Goal: Transaction & Acquisition: Book appointment/travel/reservation

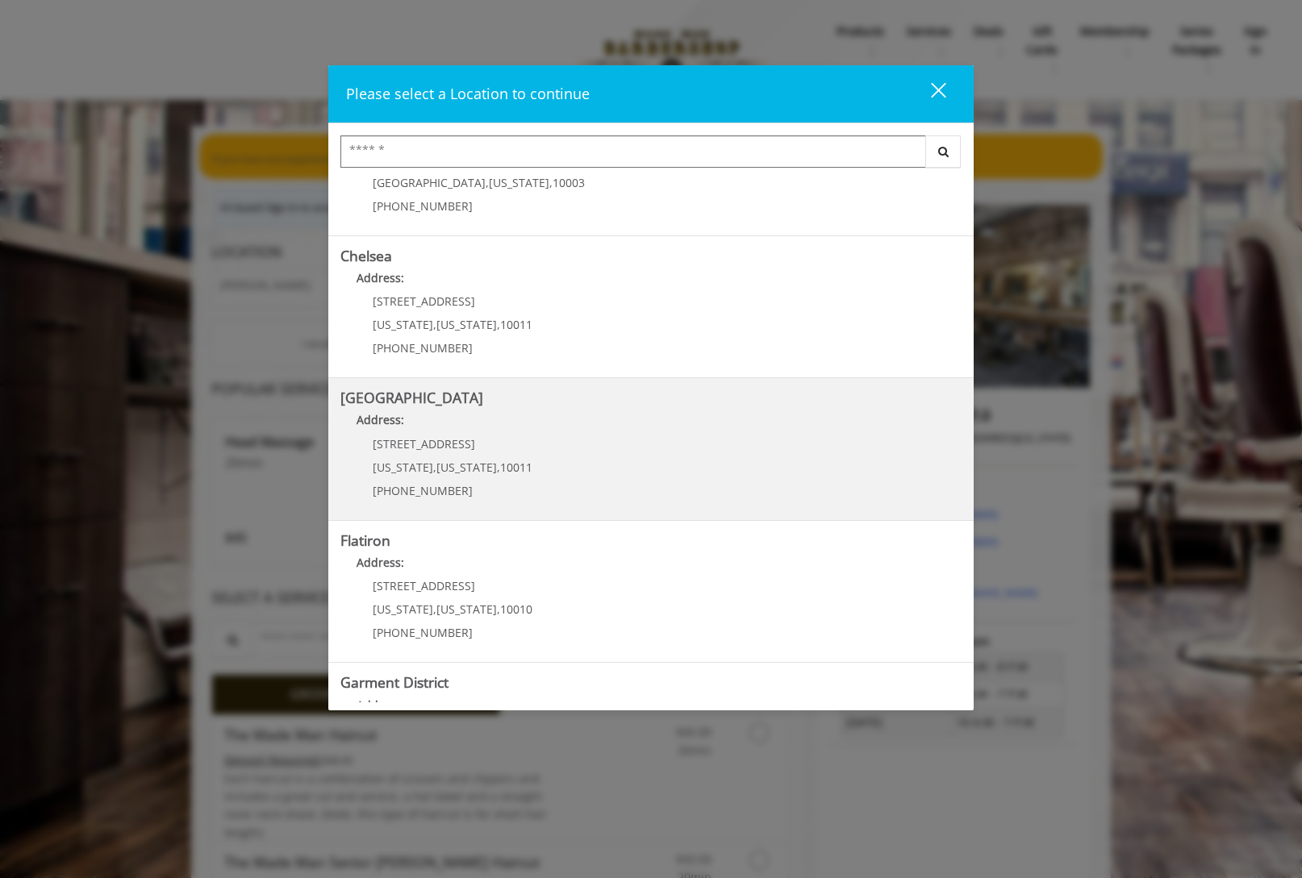
scroll to position [80, 0]
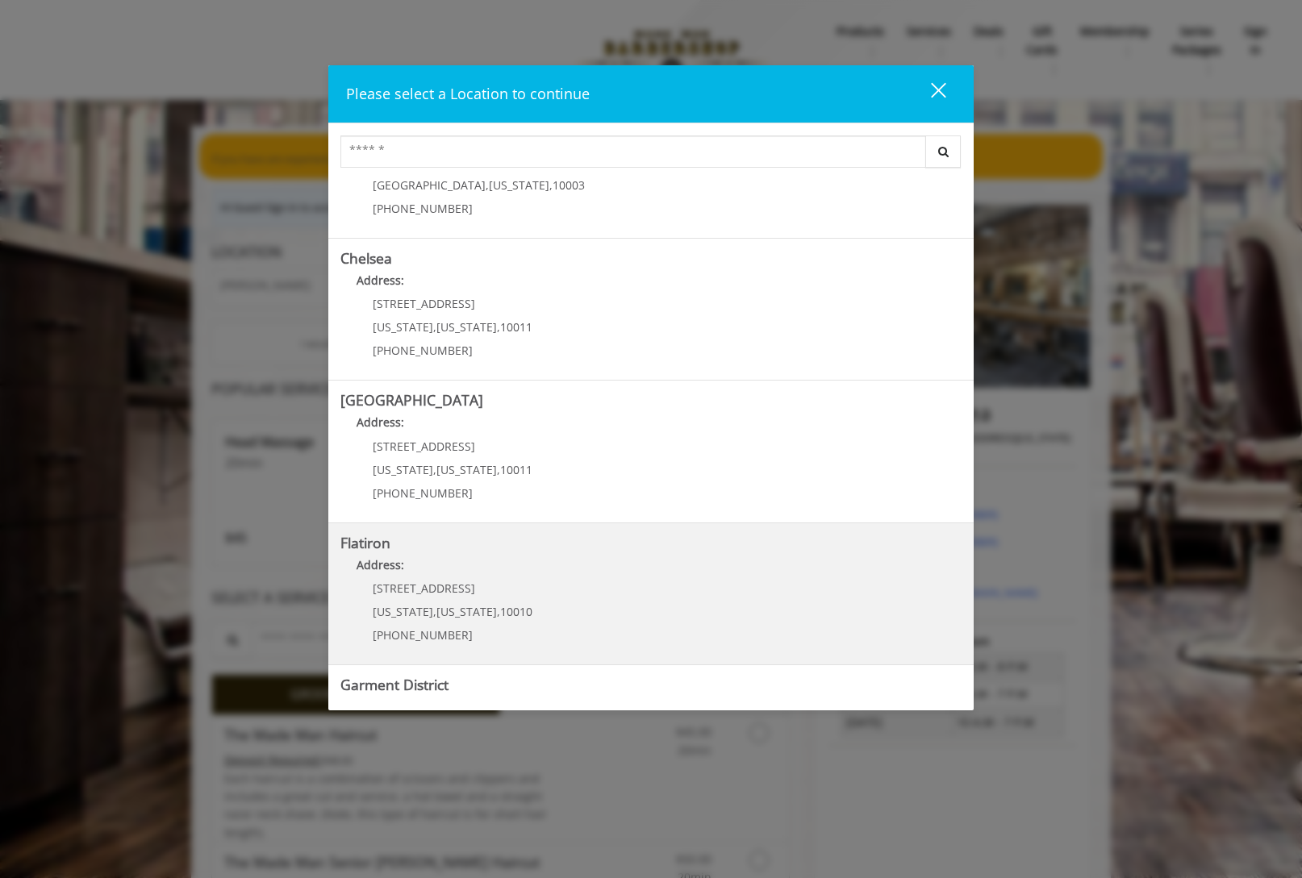
click at [381, 549] on b "Flatiron" at bounding box center [365, 542] width 50 height 19
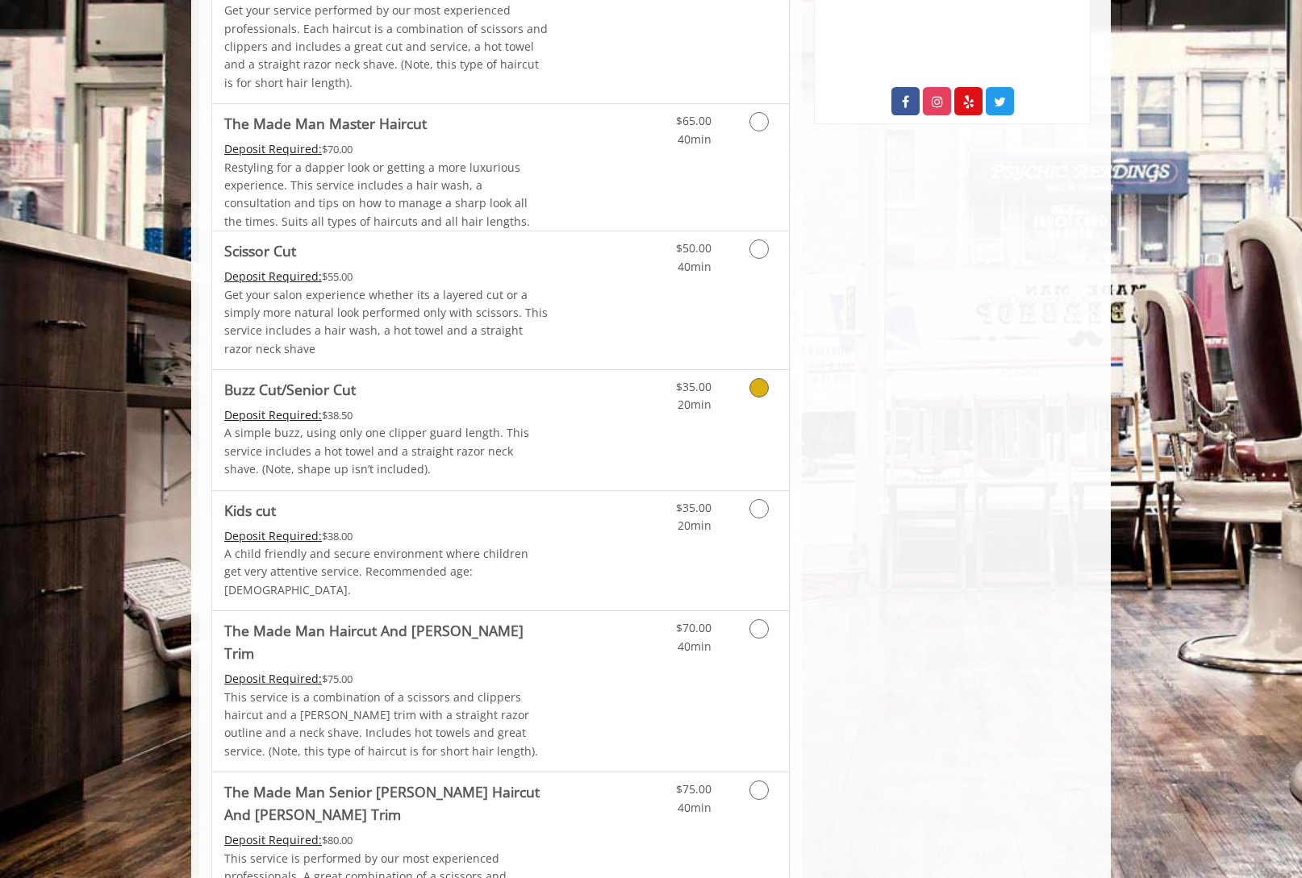
scroll to position [695, 0]
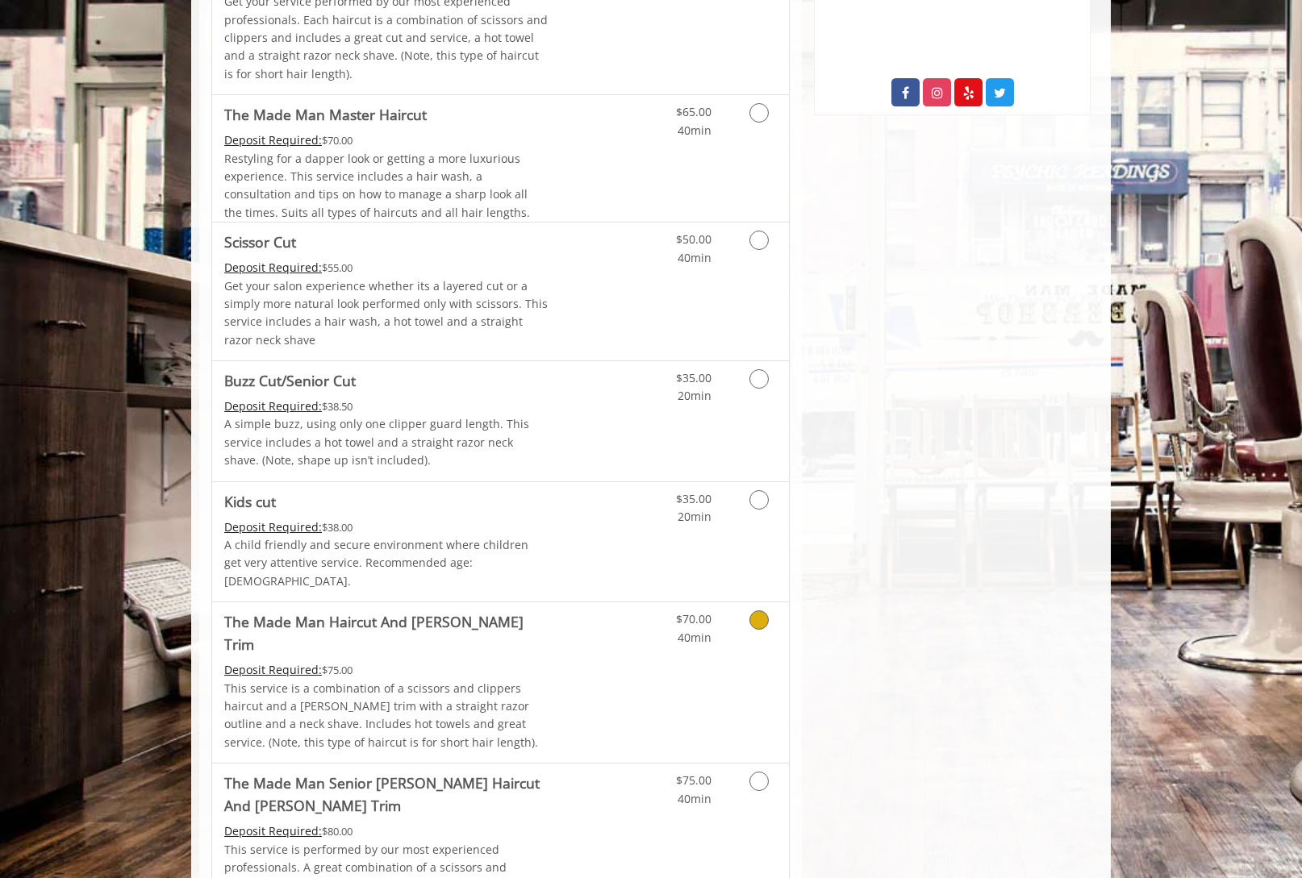
click at [755, 610] on icon "Grooming services" at bounding box center [758, 619] width 19 height 19
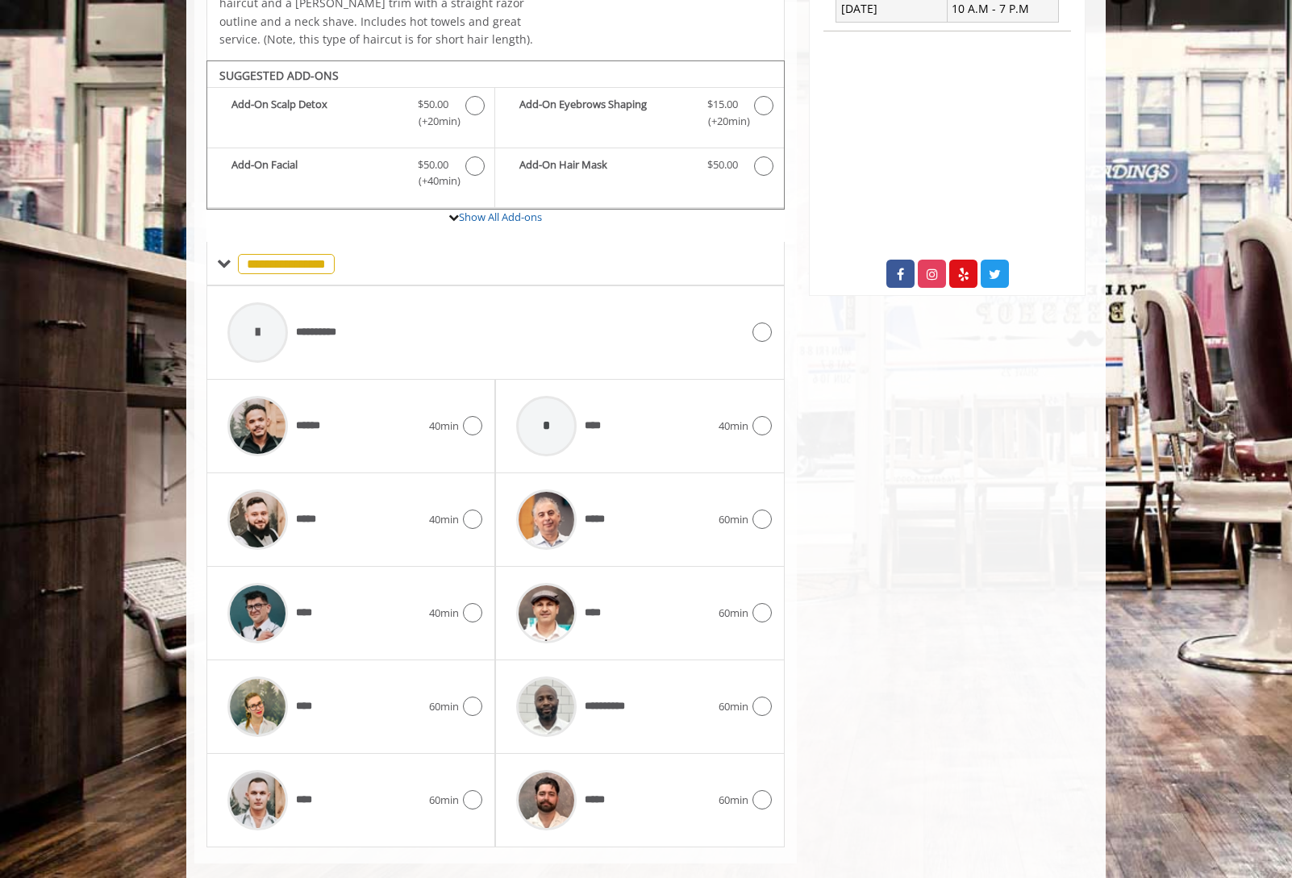
scroll to position [516, 0]
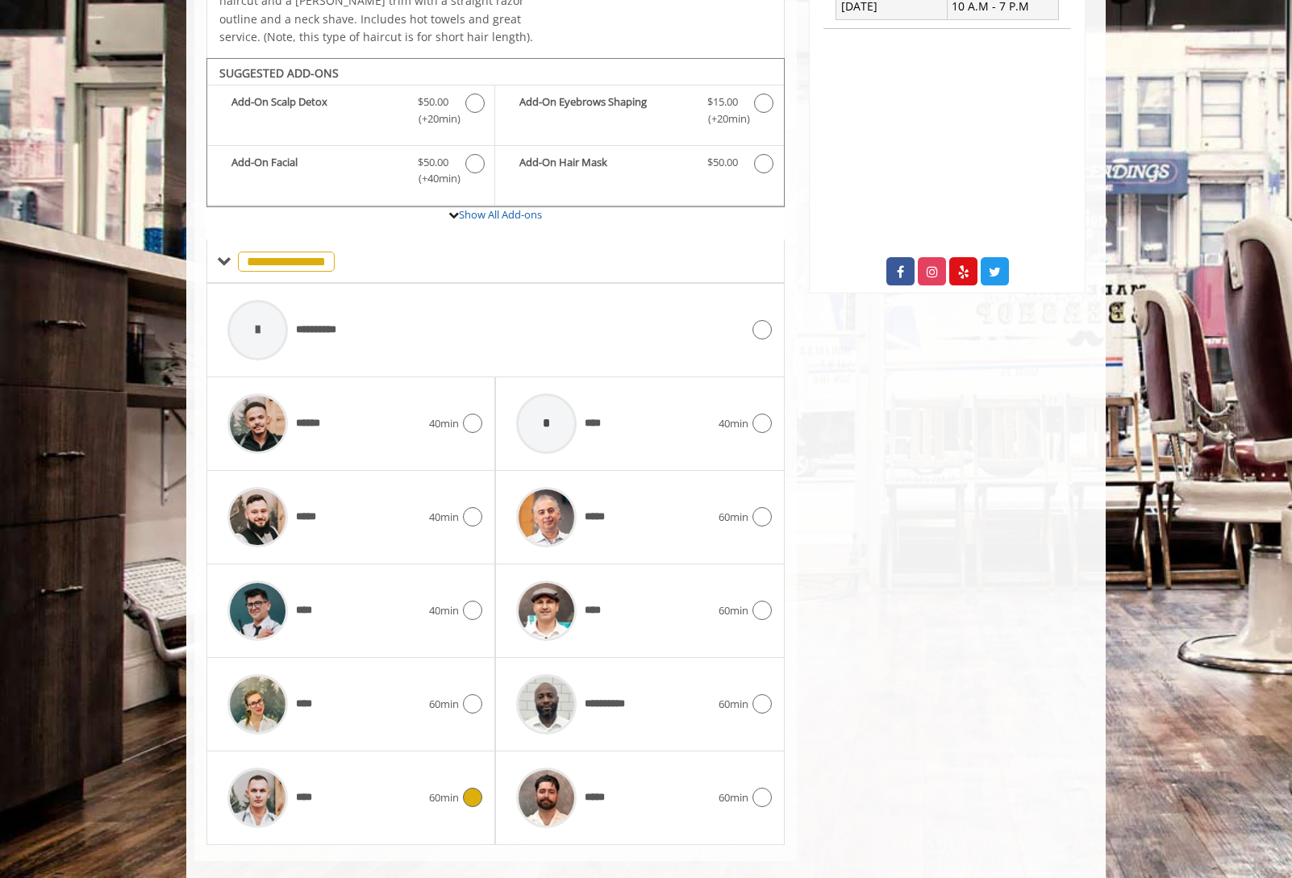
click at [474, 788] on icon at bounding box center [472, 797] width 19 height 19
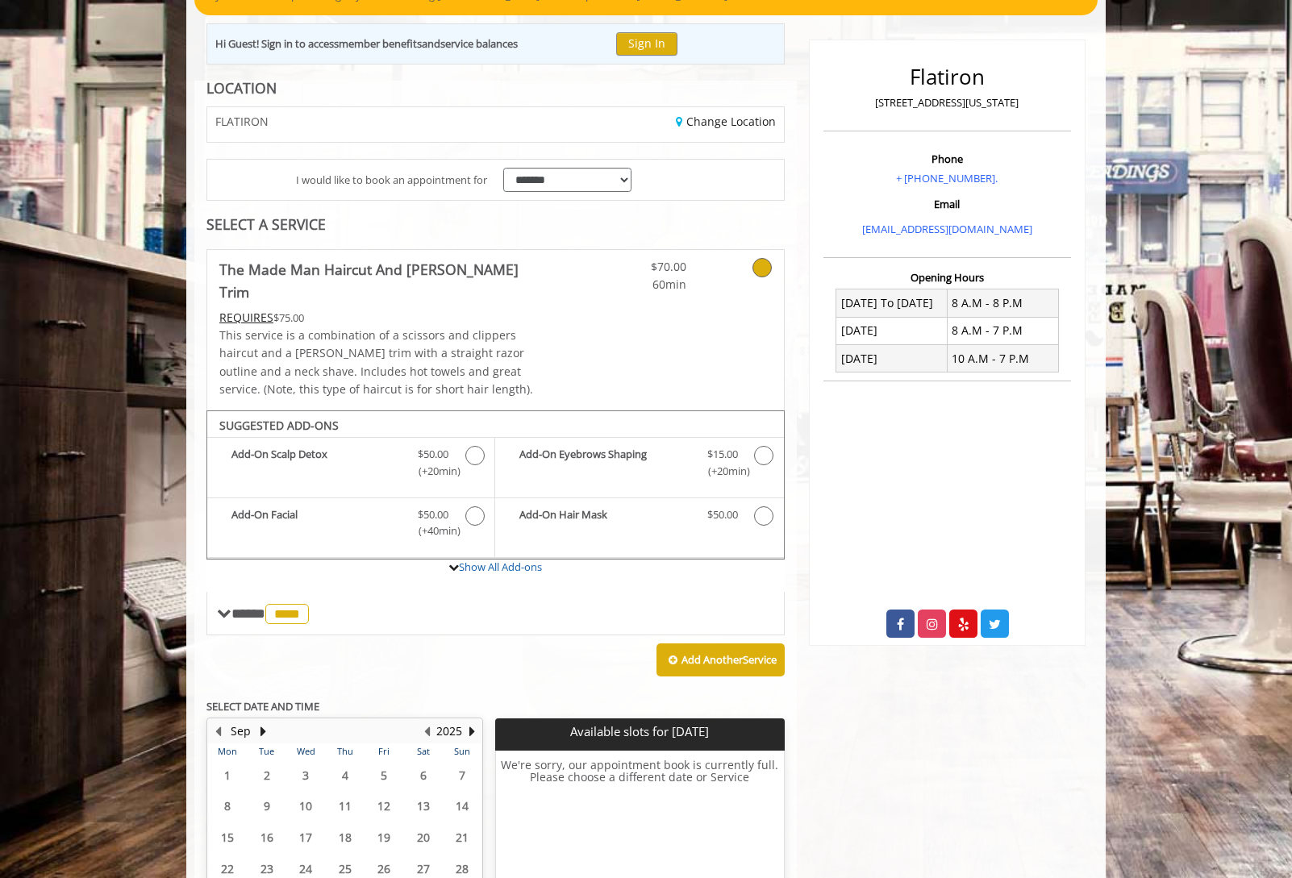
scroll to position [311, 0]
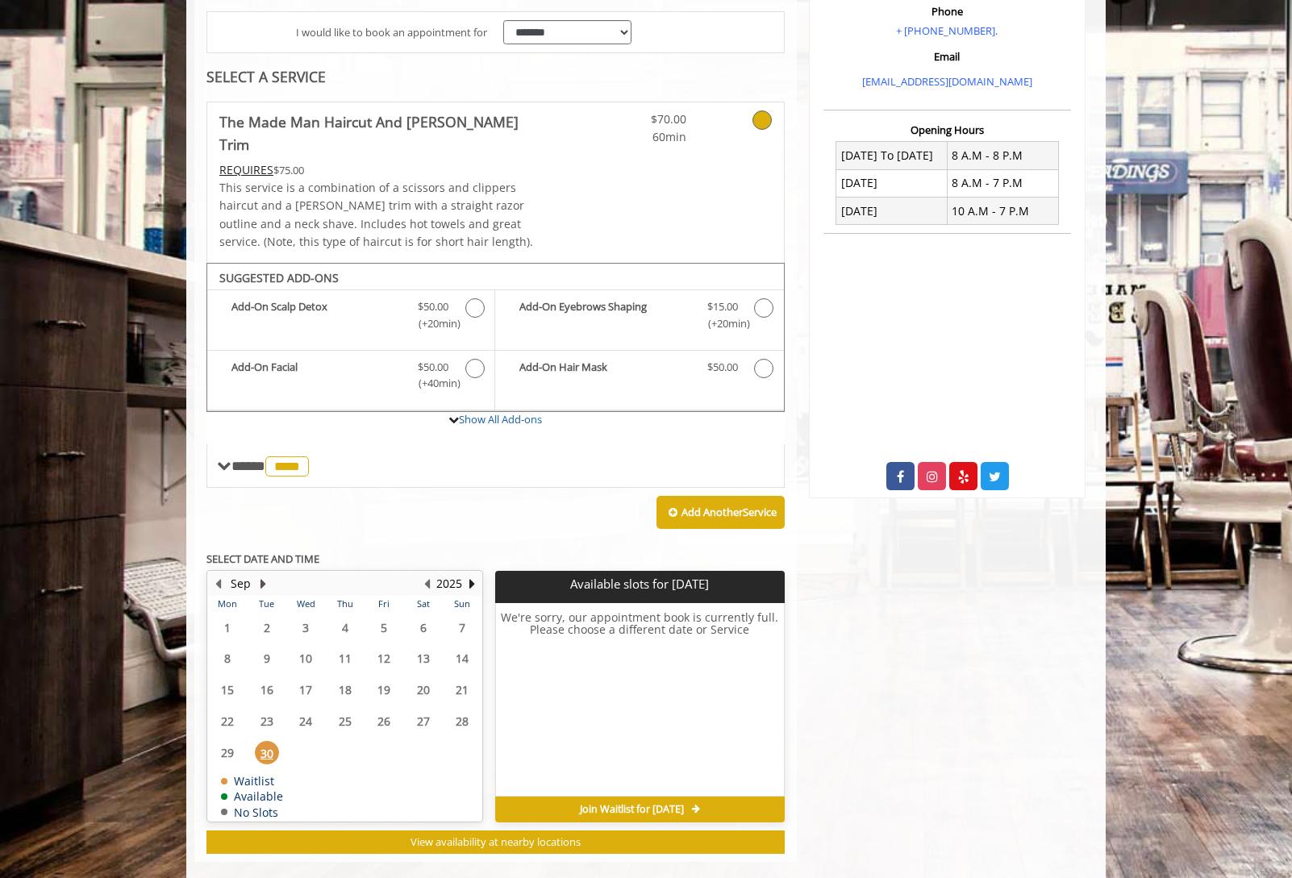
click at [263, 575] on button "Next Month" at bounding box center [262, 584] width 13 height 18
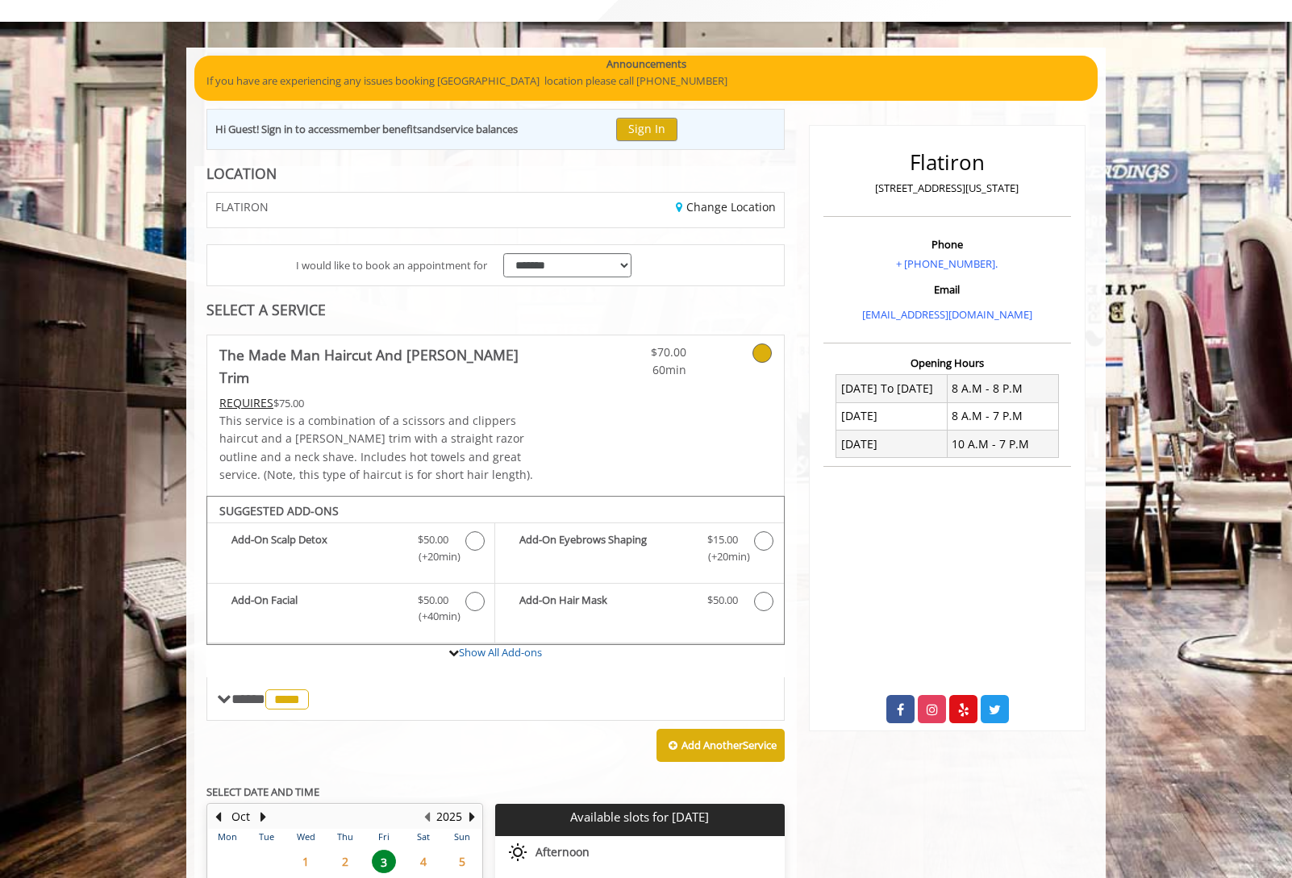
scroll to position [79, 0]
